Goal: Task Accomplishment & Management: Use online tool/utility

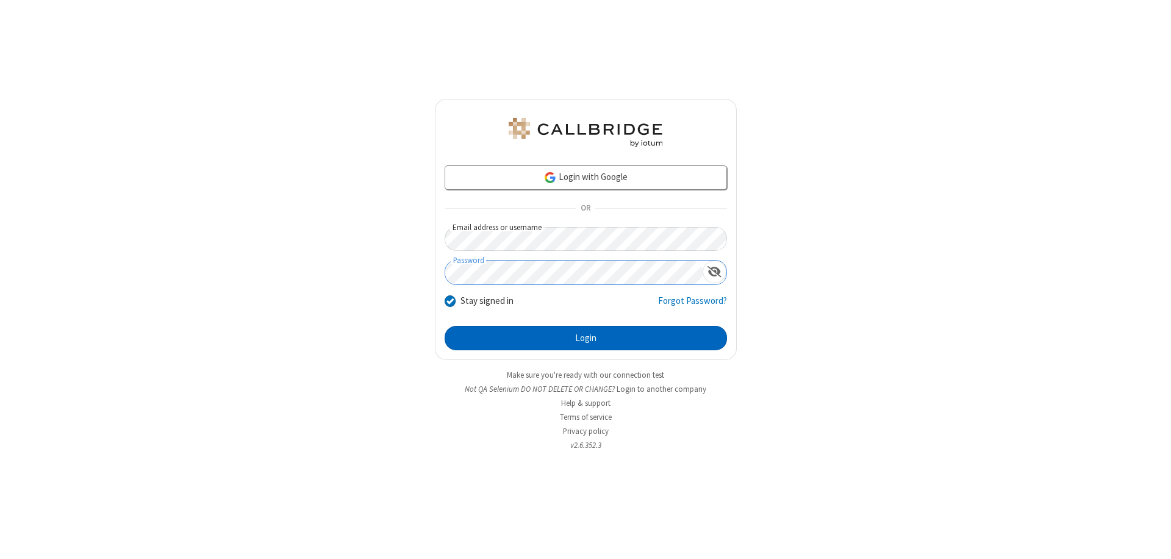
click at [585, 338] on button "Login" at bounding box center [586, 338] width 282 height 24
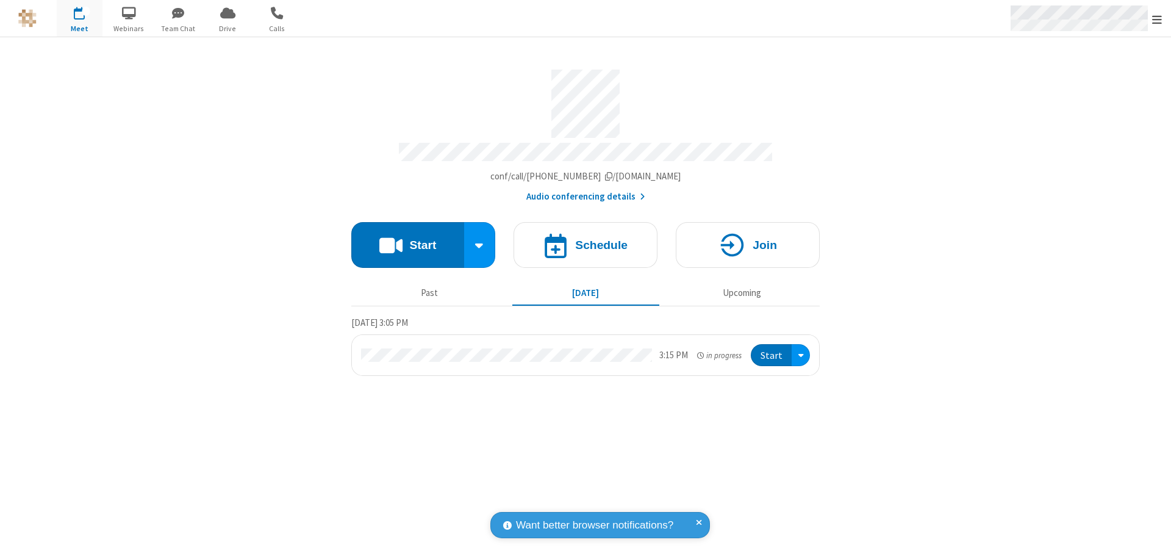
click at [1157, 19] on span "Open menu" at bounding box center [1157, 19] width 10 height 12
click at [227, 28] on span "Drive" at bounding box center [228, 28] width 46 height 11
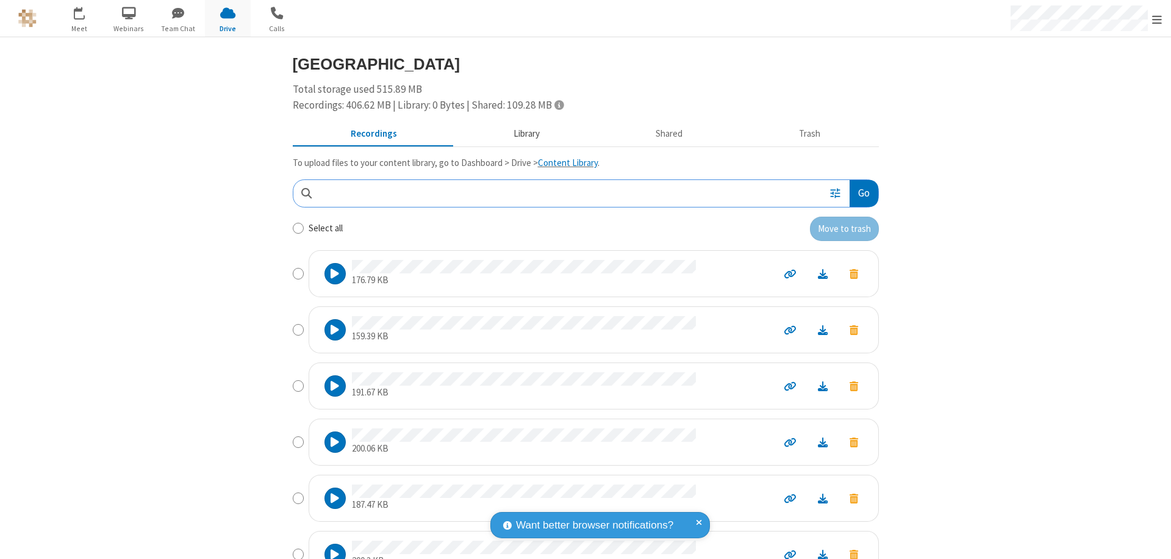
click at [520, 134] on button "Library" at bounding box center [526, 134] width 143 height 23
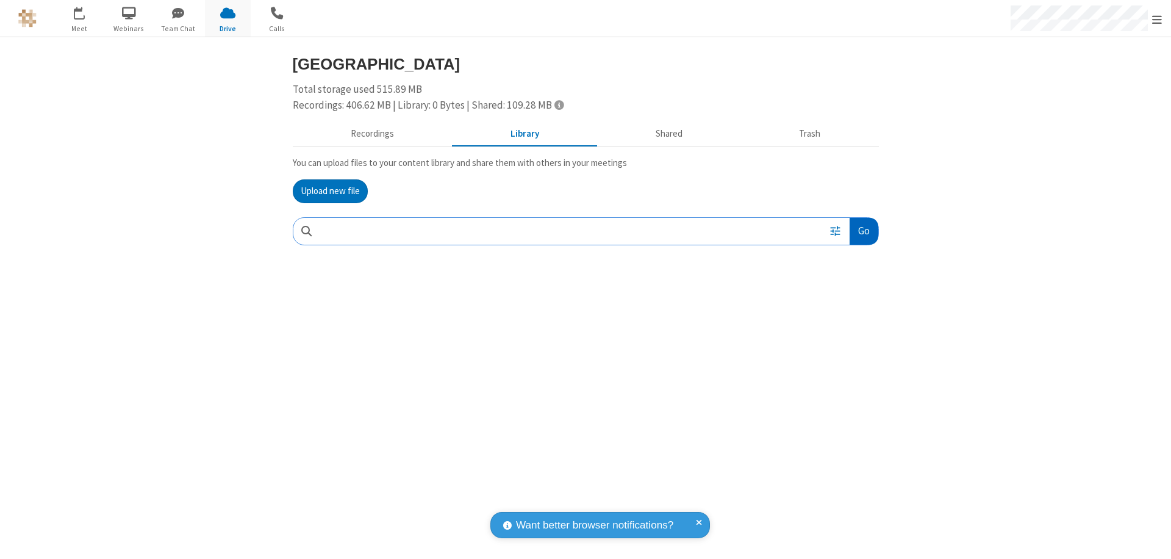
click at [863, 231] on button "Go" at bounding box center [863, 231] width 28 height 27
click at [330, 191] on button "Upload new file" at bounding box center [330, 191] width 75 height 24
